Goal: Communication & Community: Answer question/provide support

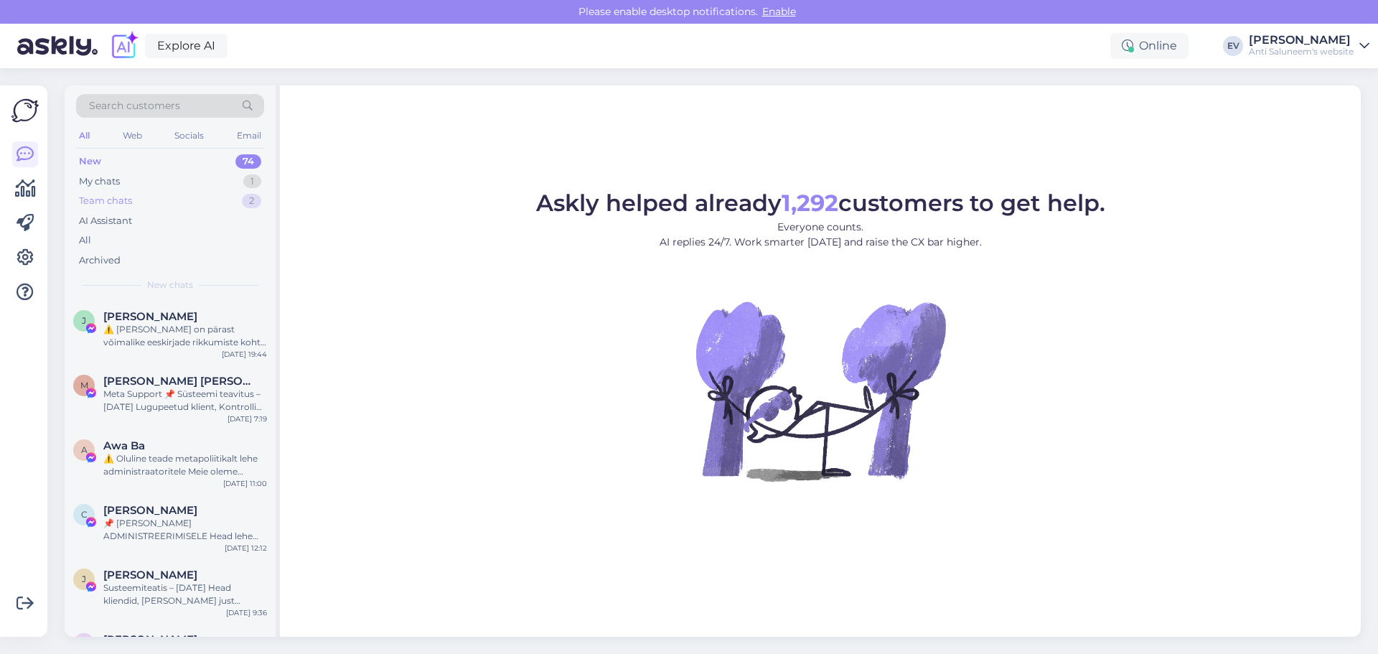
click at [224, 202] on div "Team chats 2" at bounding box center [170, 201] width 188 height 20
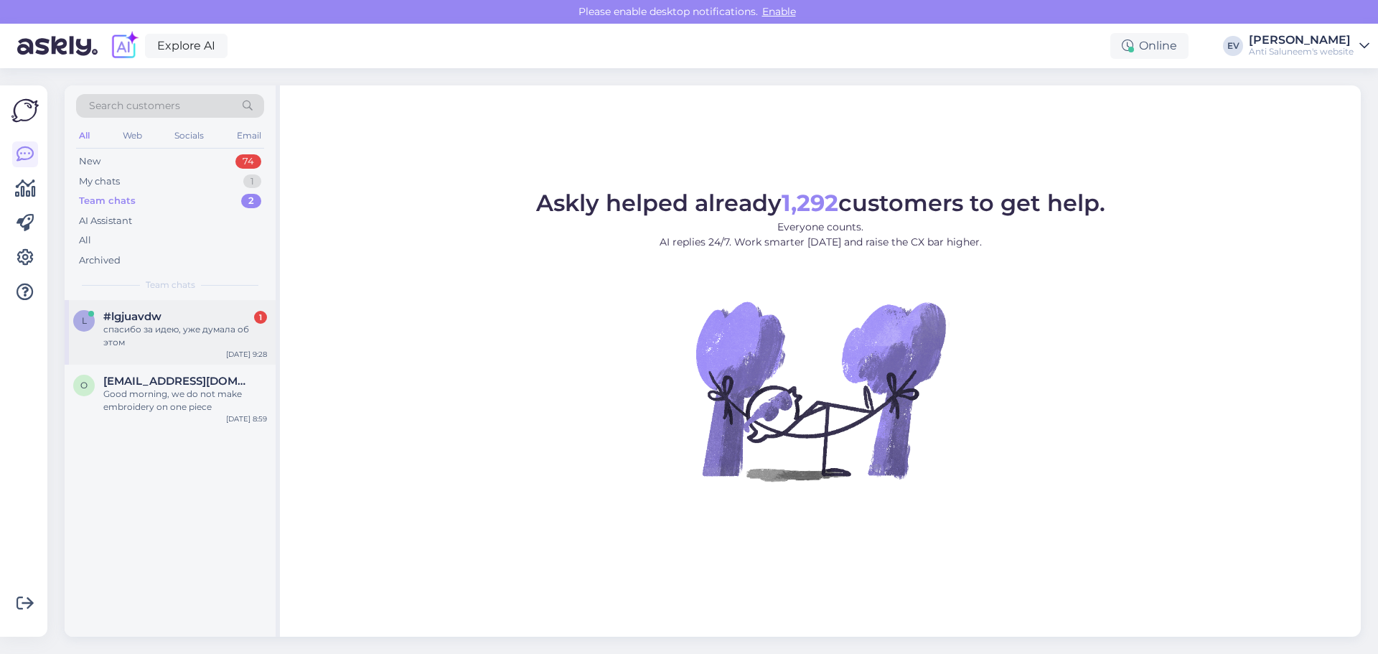
click at [174, 325] on div "спасибо за идею, уже думала об этом" at bounding box center [185, 336] width 164 height 26
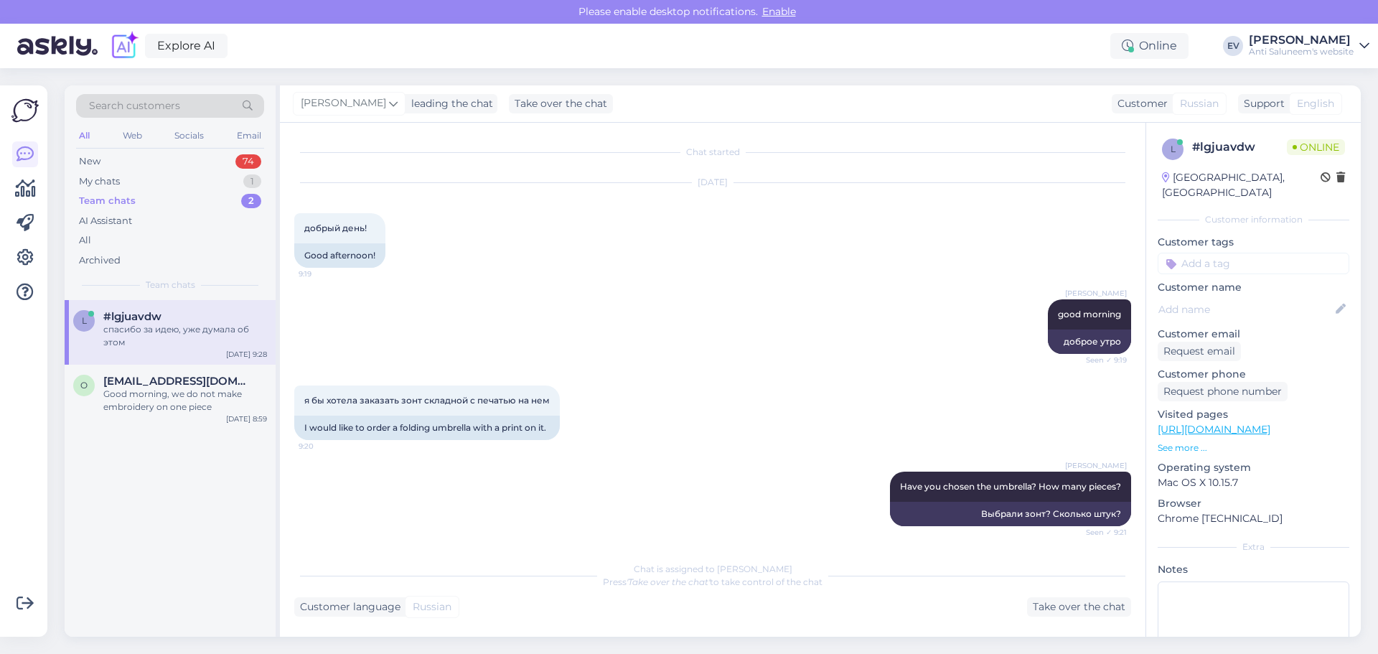
scroll to position [694, 0]
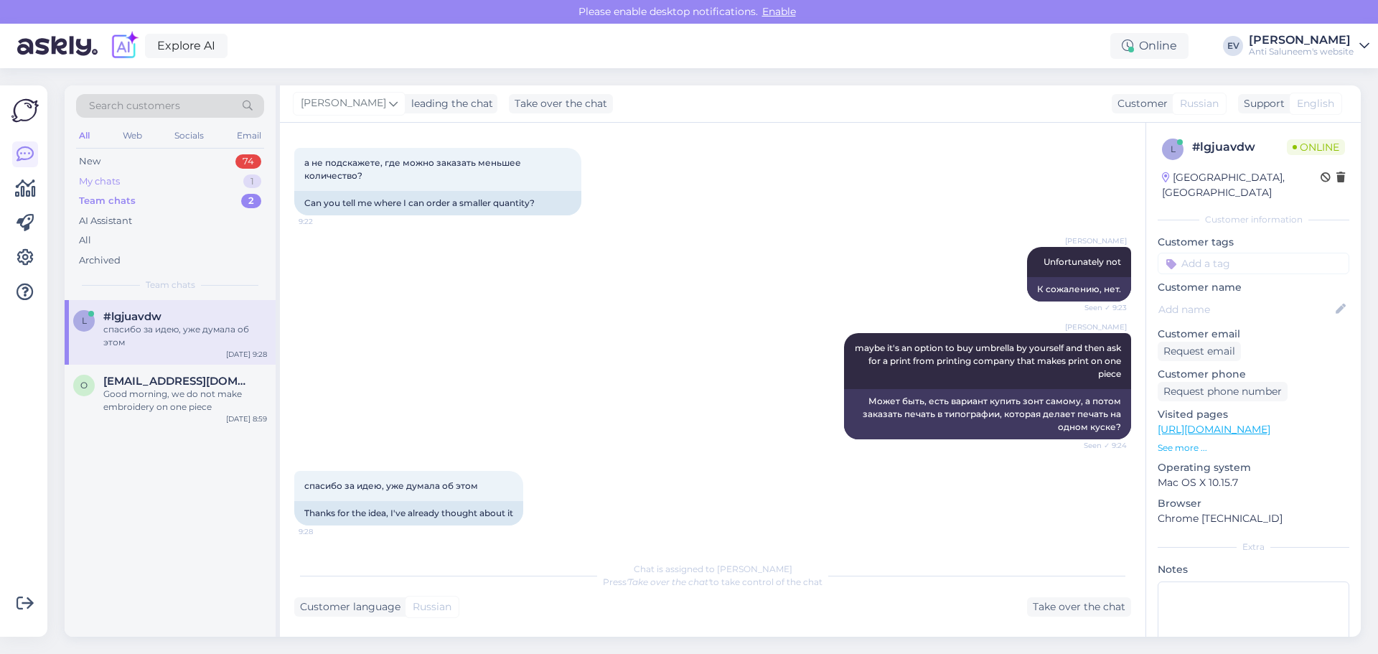
click at [181, 183] on div "My chats 1" at bounding box center [170, 182] width 188 height 20
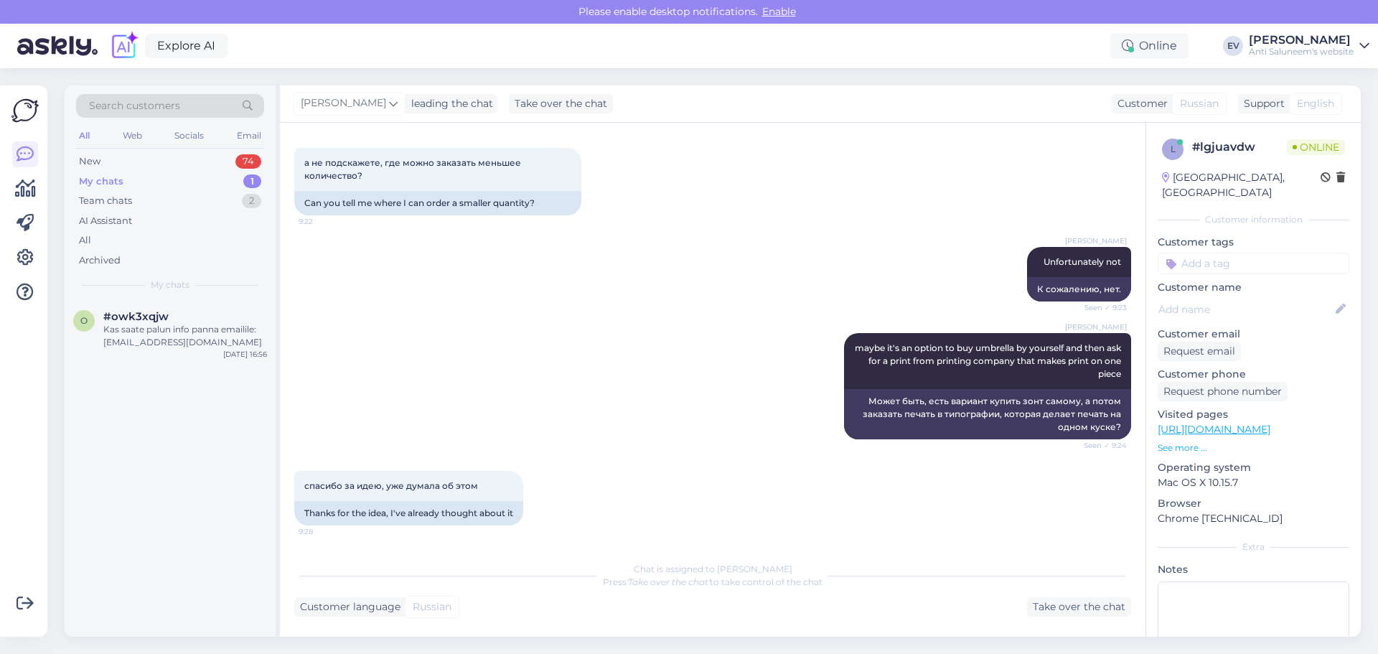
click at [248, 180] on div "1" at bounding box center [252, 181] width 18 height 14
click at [122, 183] on div "My chats" at bounding box center [101, 181] width 45 height 14
click at [136, 328] on div "Kas saate palun info panna emailile: merily@marketwise.ee" at bounding box center [185, 336] width 164 height 26
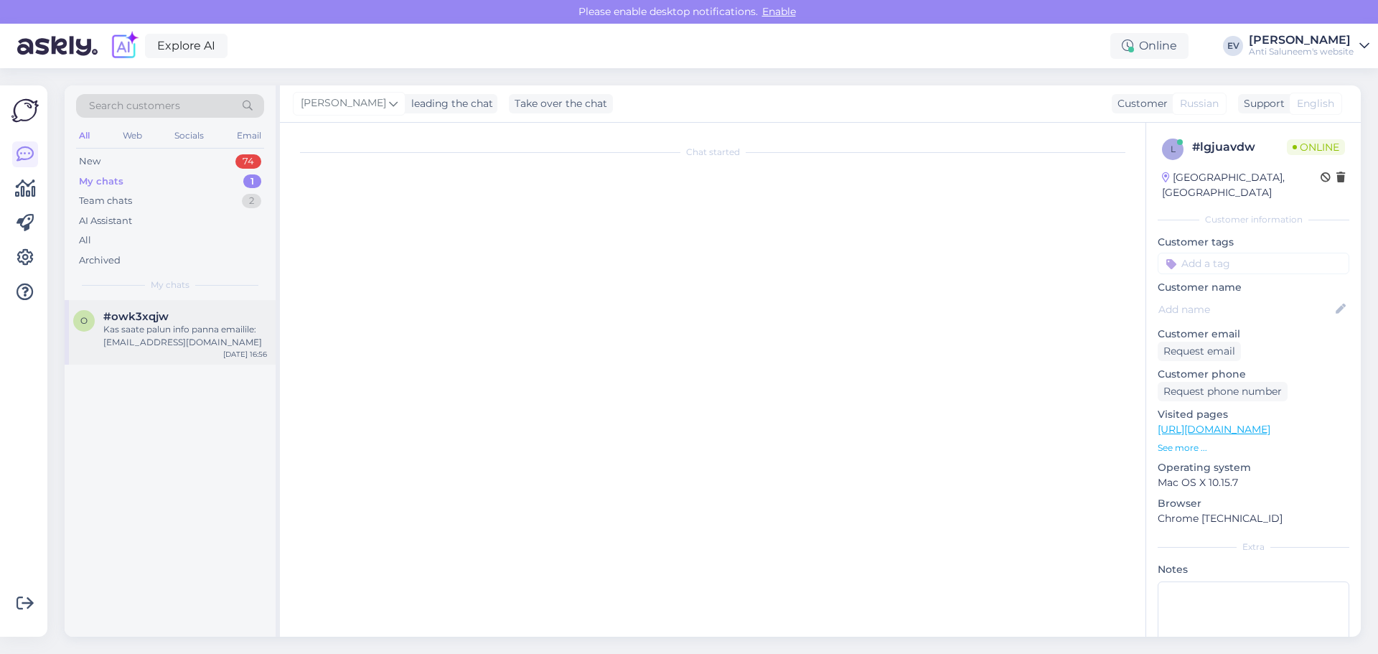
scroll to position [0, 0]
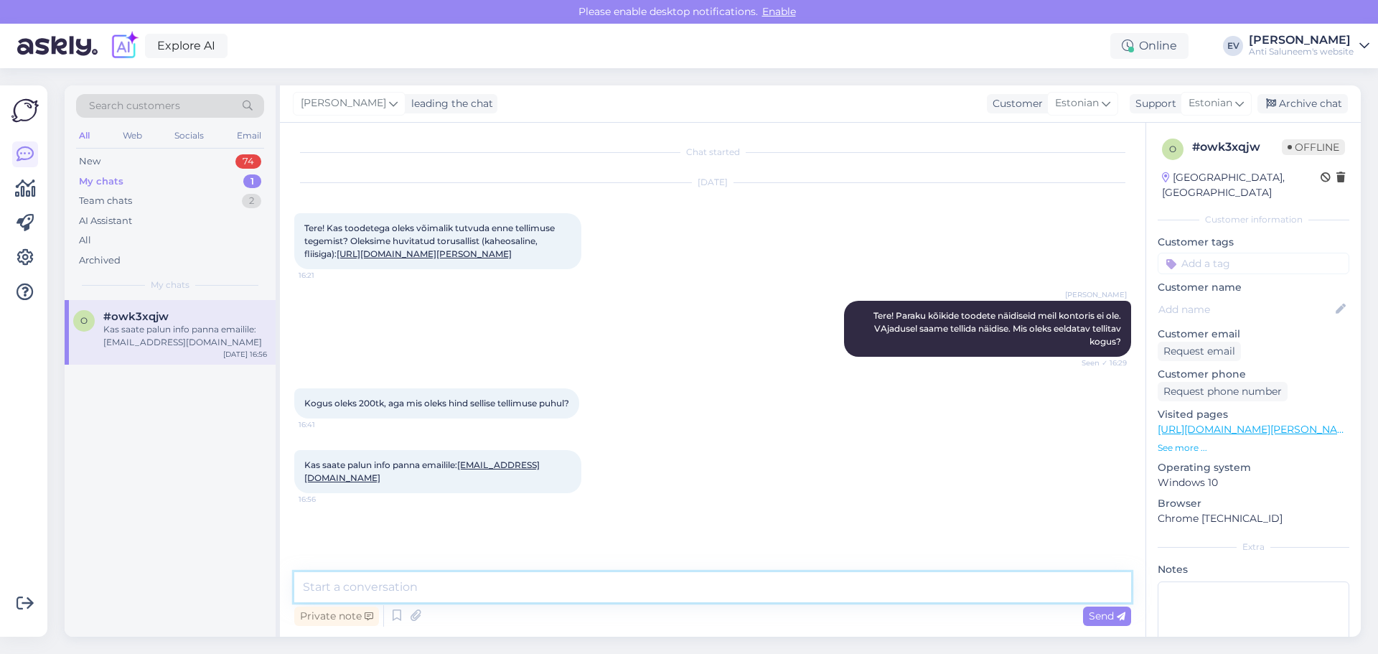
click at [416, 578] on textarea at bounding box center [712, 587] width 837 height 30
type textarea "Tere! Panen info meilile."
click at [1097, 617] on span "Send" at bounding box center [1107, 616] width 37 height 13
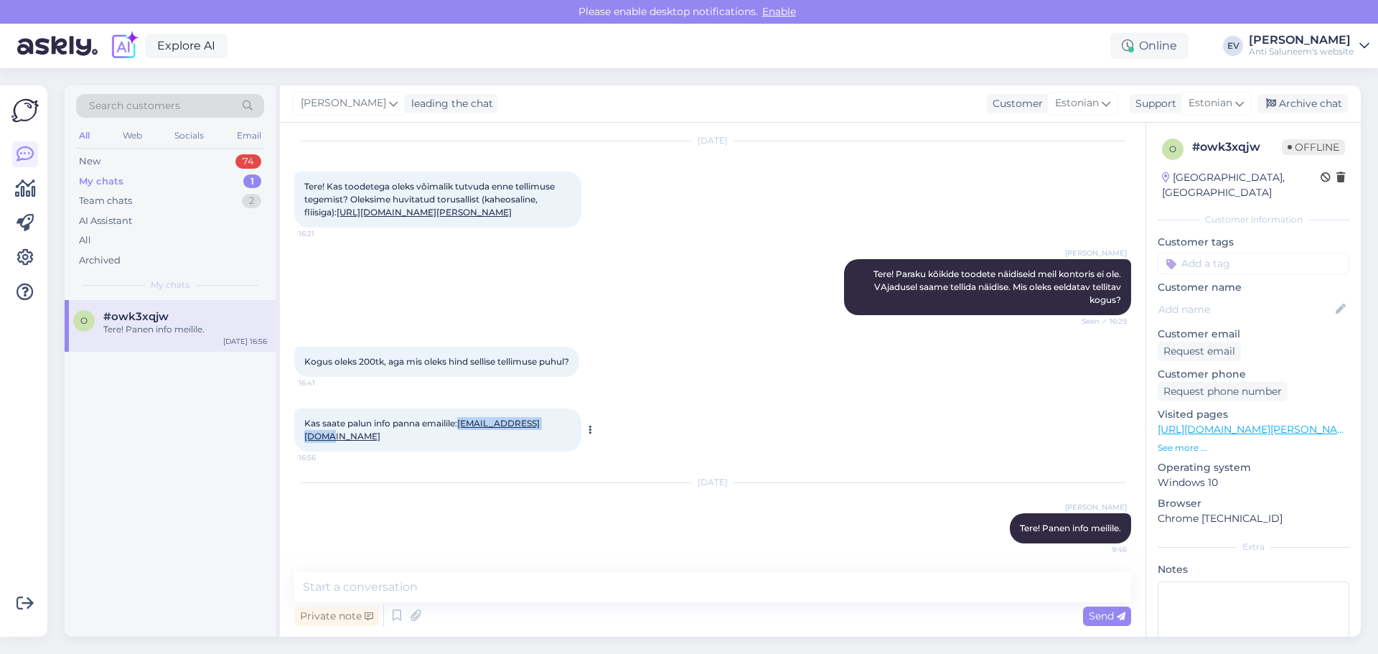
drag, startPoint x: 564, startPoint y: 436, endPoint x: 464, endPoint y: 448, distance: 101.3
click at [464, 448] on div "Kas saate palun info panna emailile: merily@marketwise.ee 16:56" at bounding box center [437, 430] width 287 height 43
copy link "merily@marketwise.ee"
click at [400, 207] on link "https://www.logo.ee/et/p/fliisist-osaga-multifunktsionaalne-sall" at bounding box center [424, 212] width 175 height 11
